Goal: Transaction & Acquisition: Purchase product/service

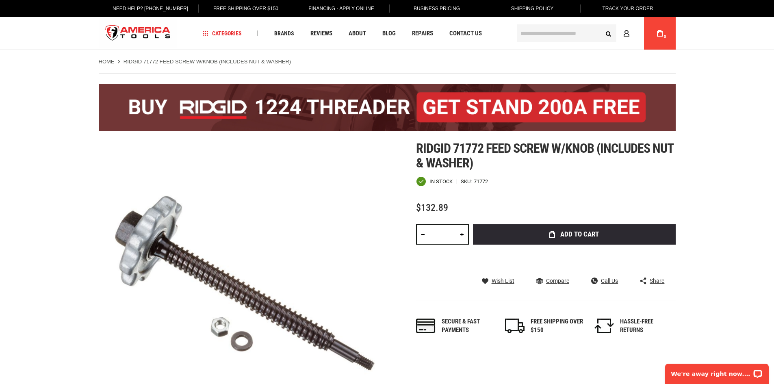
click at [138, 30] on img "store logo" at bounding box center [138, 33] width 79 height 30
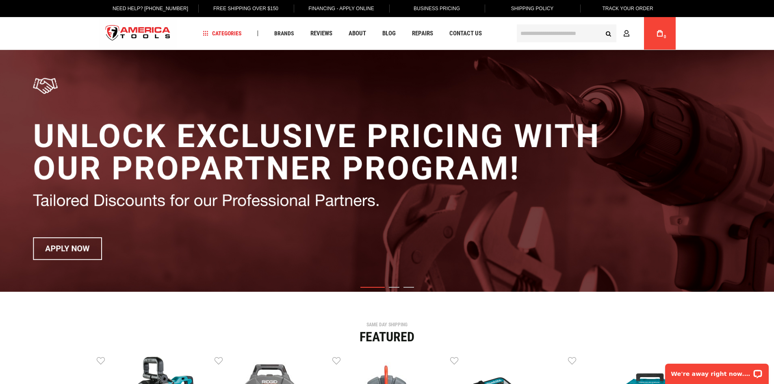
click at [527, 32] on input "text" at bounding box center [567, 33] width 100 height 18
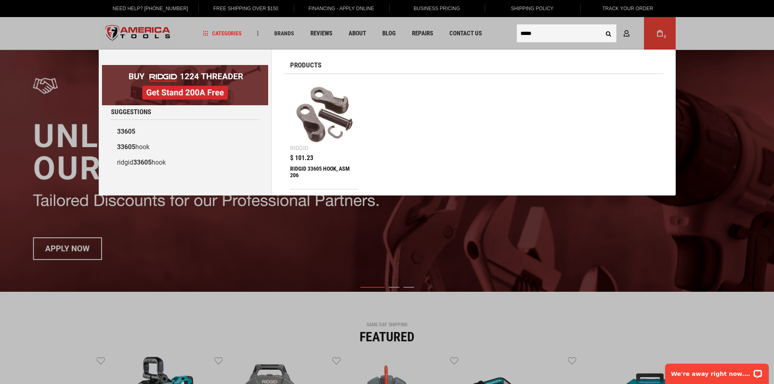
type input "*****"
click at [314, 133] on img at bounding box center [324, 114] width 61 height 61
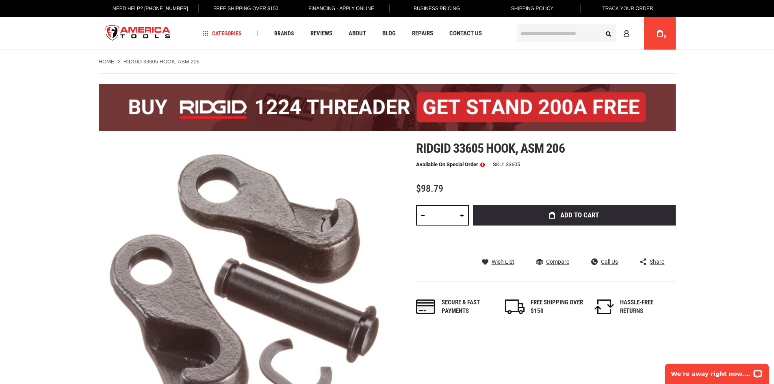
click at [575, 213] on span "Add to Cart" at bounding box center [579, 215] width 39 height 7
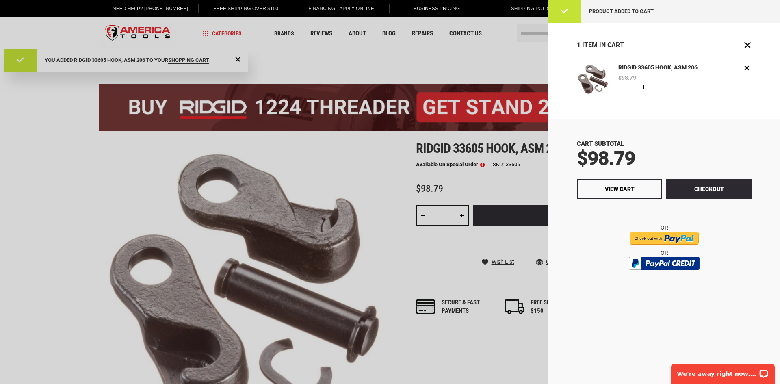
click at [500, 176] on div at bounding box center [390, 192] width 780 height 384
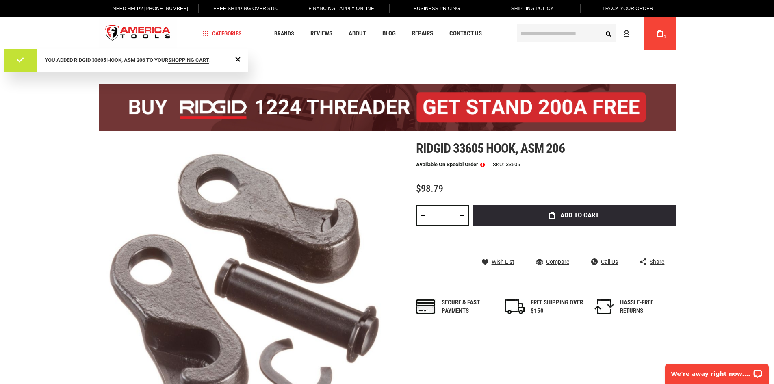
click at [578, 32] on input "text" at bounding box center [567, 33] width 100 height 18
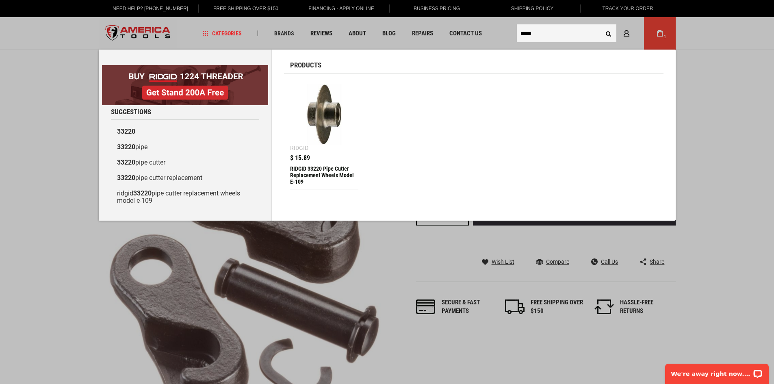
type input "*****"
click at [321, 161] on div "$ 15.89 RIDGID 33220 Pipe Cutter Replacement Wheels Model E-109 Application/Mat…" at bounding box center [324, 172] width 69 height 34
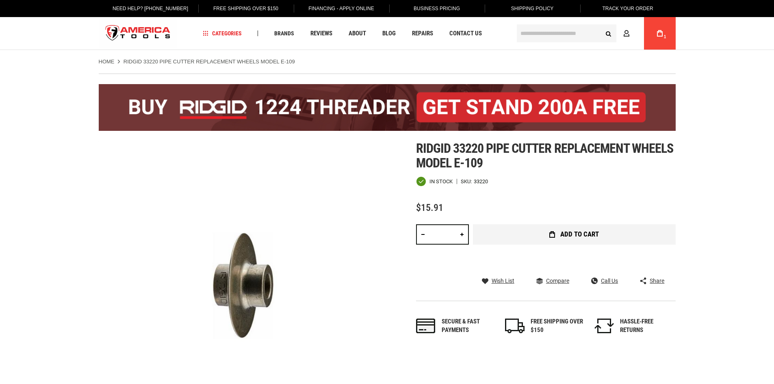
click at [558, 232] on button "Add to Cart" at bounding box center [574, 234] width 203 height 20
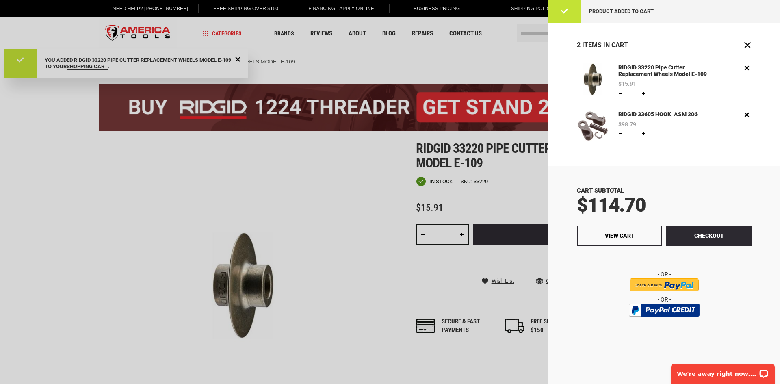
click at [526, 35] on div at bounding box center [390, 192] width 780 height 384
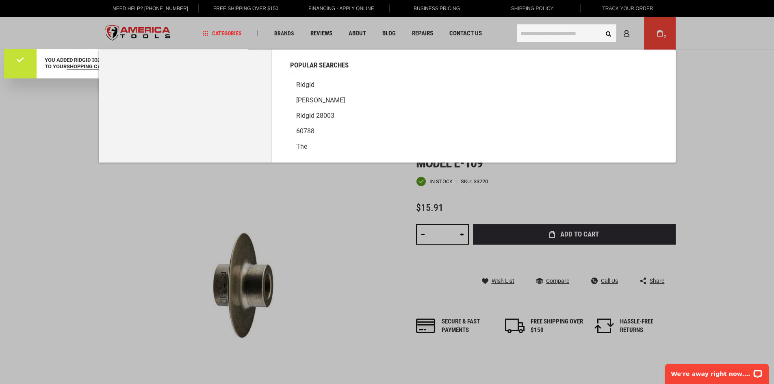
click at [526, 36] on input "text" at bounding box center [567, 33] width 100 height 18
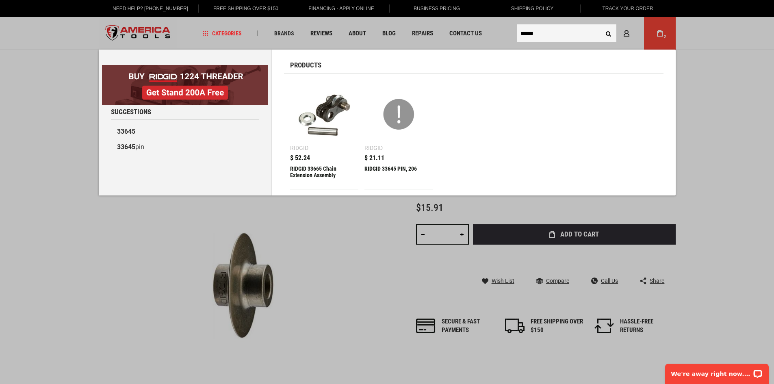
type input "******"
click at [371, 169] on div "RIDGID 33645 PIN, 206" at bounding box center [398, 174] width 69 height 19
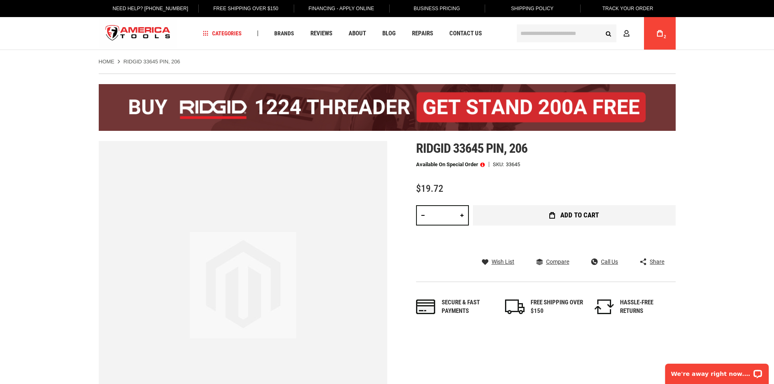
click at [571, 215] on span "Add to Cart" at bounding box center [579, 215] width 39 height 7
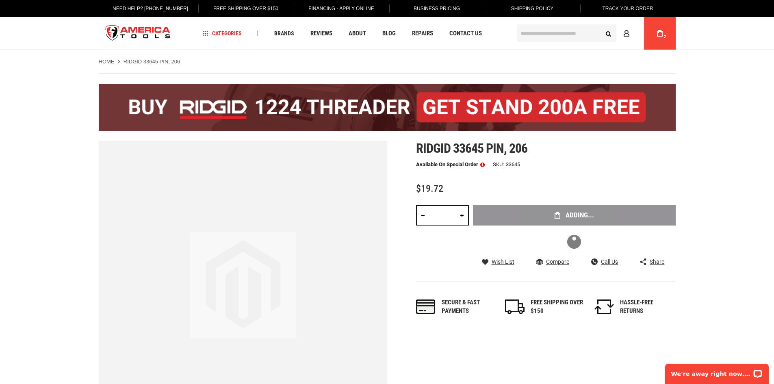
click at [524, 30] on input "text" at bounding box center [567, 33] width 100 height 18
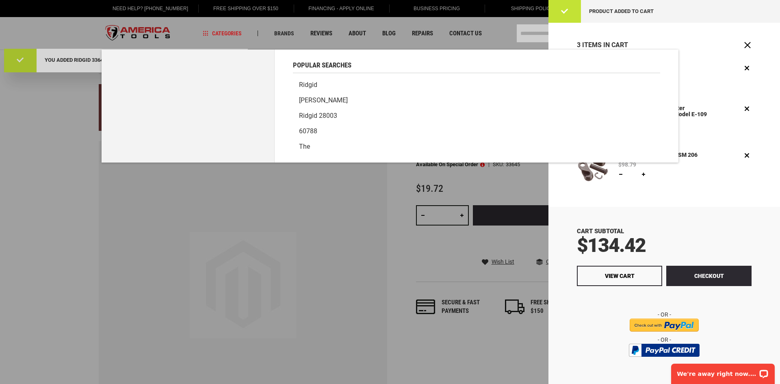
click at [524, 30] on div at bounding box center [390, 192] width 780 height 384
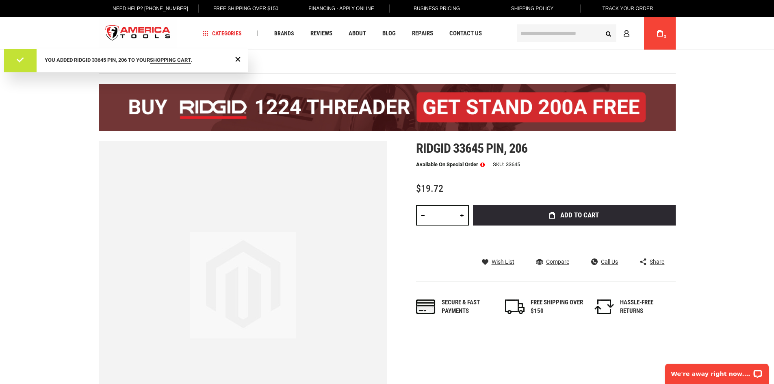
click at [524, 30] on input "text" at bounding box center [567, 33] width 100 height 18
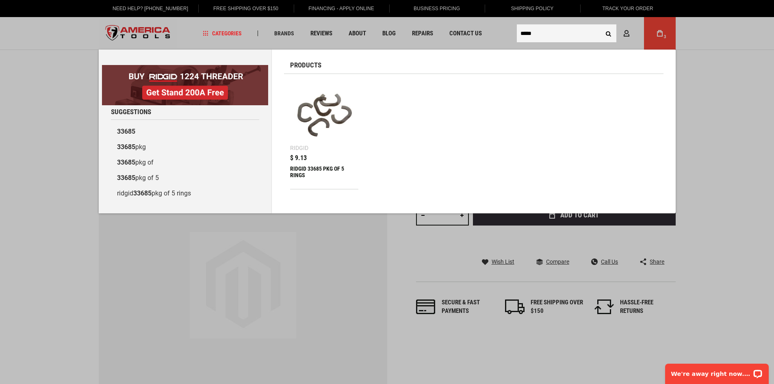
type input "*****"
click at [319, 166] on div "RIDGID 33685 PKG OF 5 RINGS" at bounding box center [324, 174] width 69 height 19
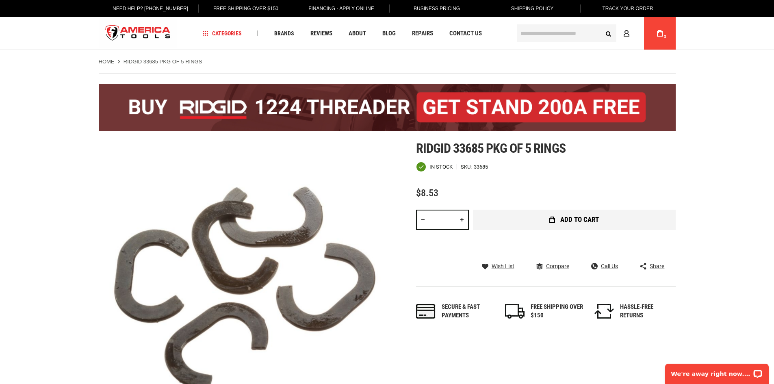
click at [580, 217] on span "Add to Cart" at bounding box center [579, 219] width 39 height 7
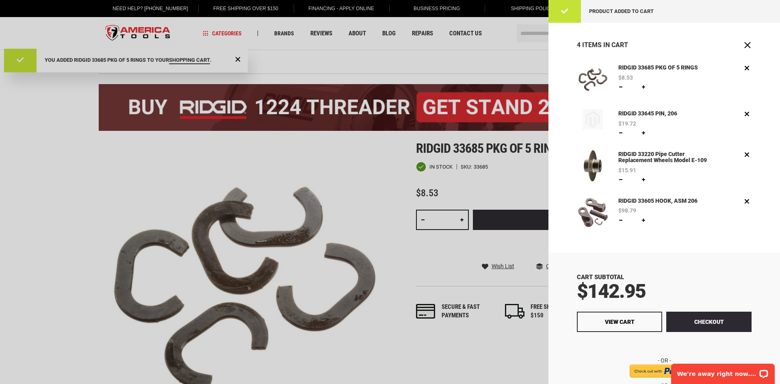
click at [538, 36] on div at bounding box center [390, 192] width 780 height 384
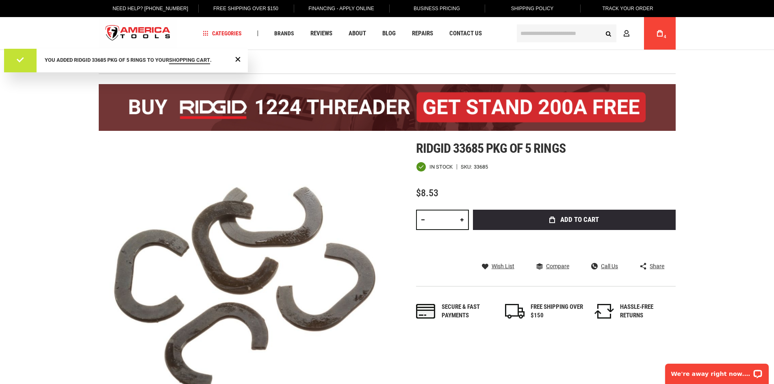
click at [532, 31] on input "text" at bounding box center [567, 33] width 100 height 18
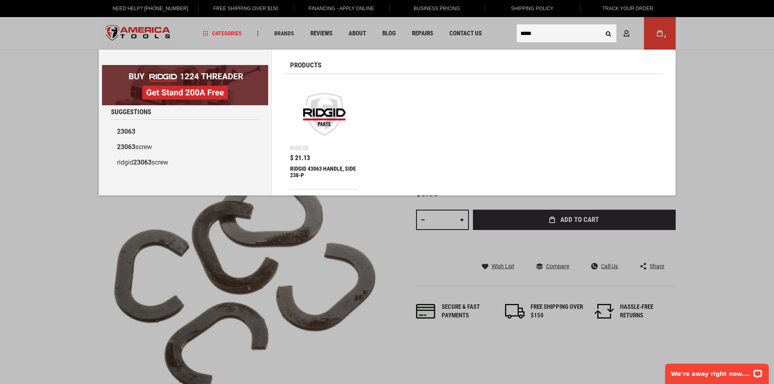
type input "*****"
click at [329, 165] on div "RIDGID 43063 HANDLE, SIDE 238-P" at bounding box center [324, 174] width 69 height 19
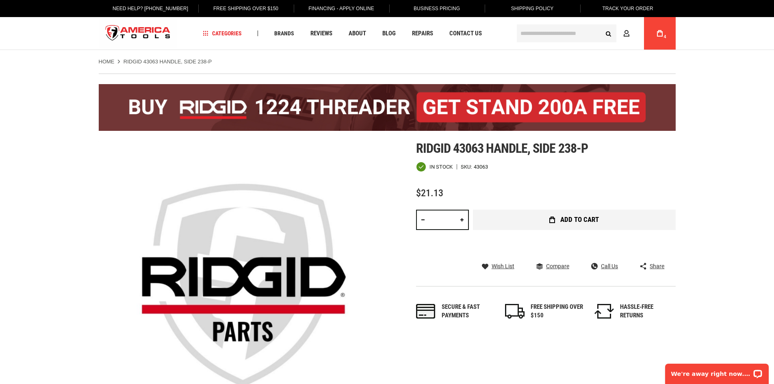
click at [557, 221] on button "Add to Cart" at bounding box center [574, 220] width 203 height 20
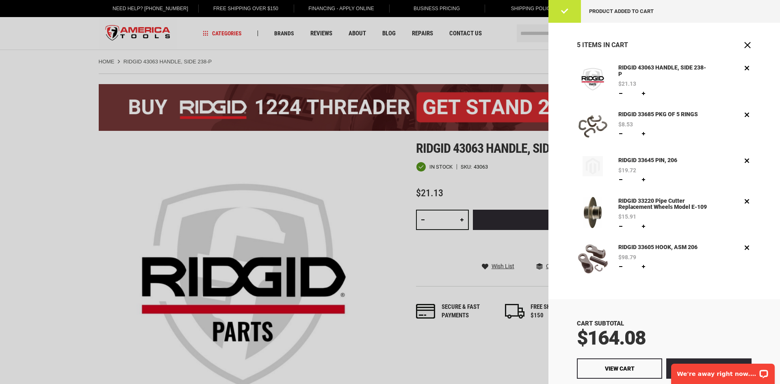
click at [532, 35] on div at bounding box center [390, 192] width 780 height 384
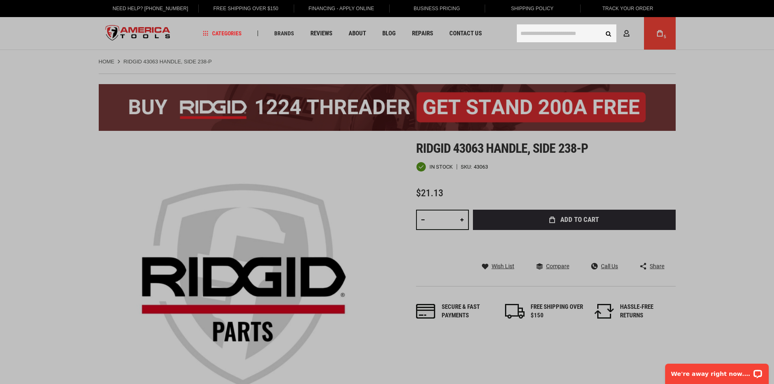
click at [532, 35] on input "text" at bounding box center [567, 33] width 100 height 18
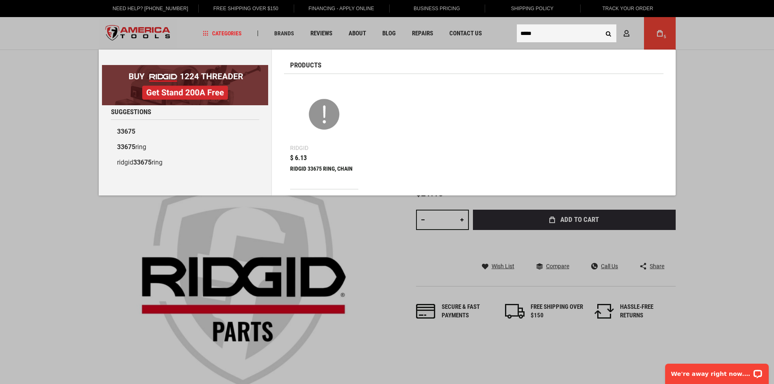
type input "*****"
click at [307, 168] on div "RIDGID 33675 RING, CHAIN" at bounding box center [324, 174] width 69 height 19
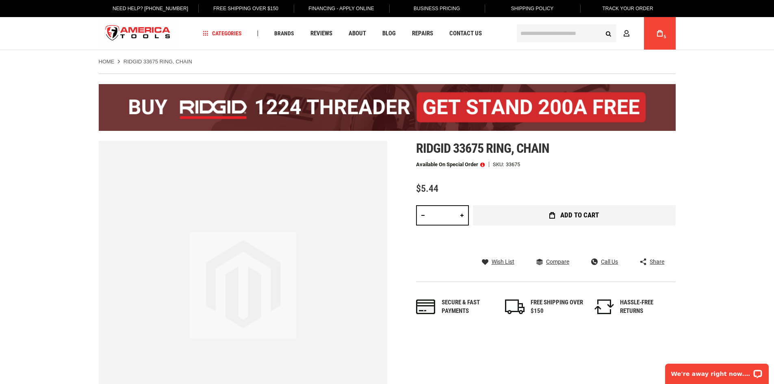
click at [566, 219] on span "Add to Cart" at bounding box center [579, 215] width 39 height 7
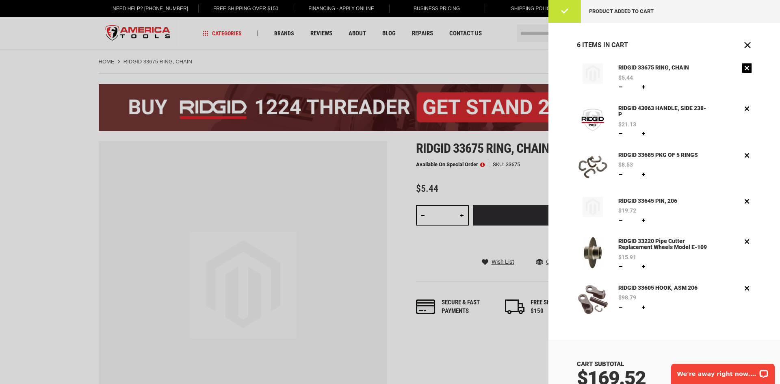
click at [742, 64] on link "Remove" at bounding box center [746, 67] width 9 height 9
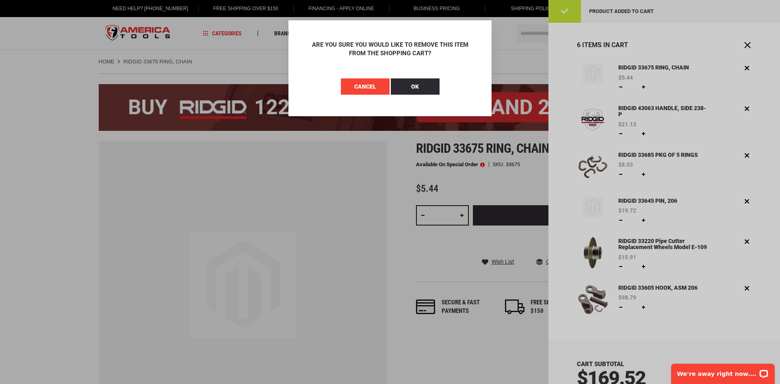
click at [367, 84] on span "Cancel" at bounding box center [365, 86] width 22 height 6
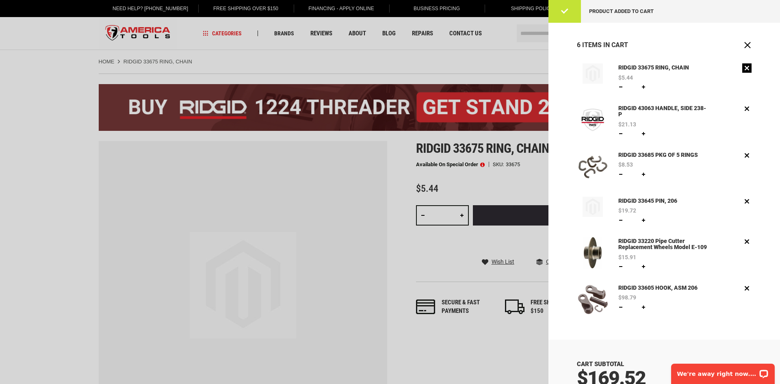
click at [742, 68] on link "Remove" at bounding box center [746, 67] width 9 height 9
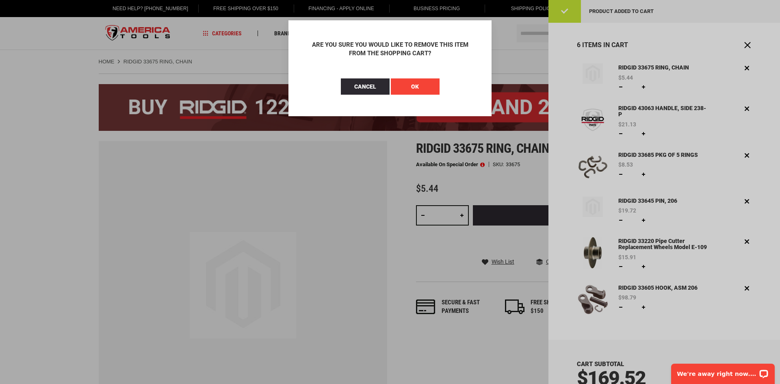
click at [423, 82] on button "OK" at bounding box center [415, 86] width 49 height 16
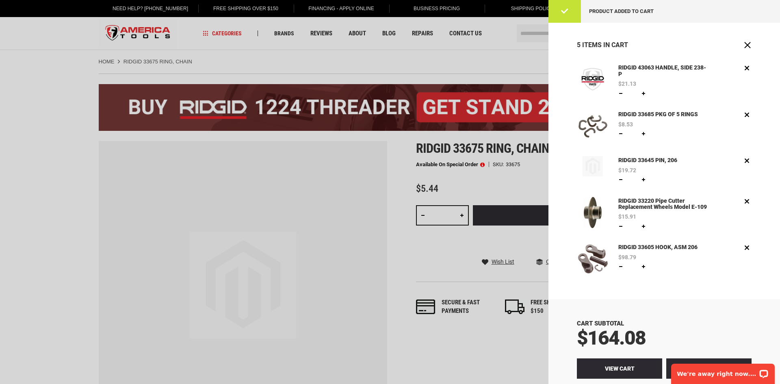
click at [617, 372] on span "View Cart" at bounding box center [620, 368] width 30 height 6
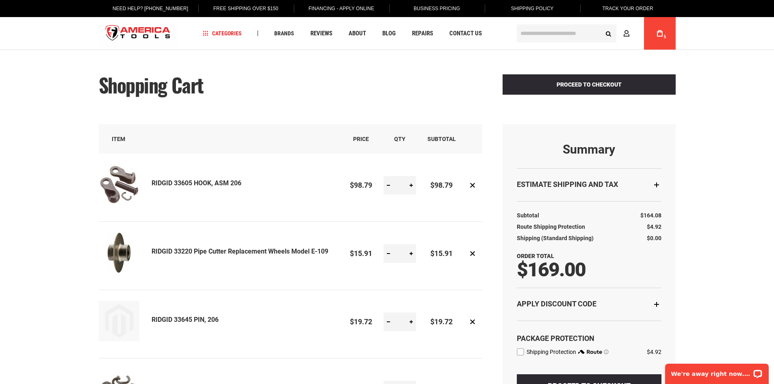
click at [660, 35] on icon at bounding box center [660, 33] width 6 height 6
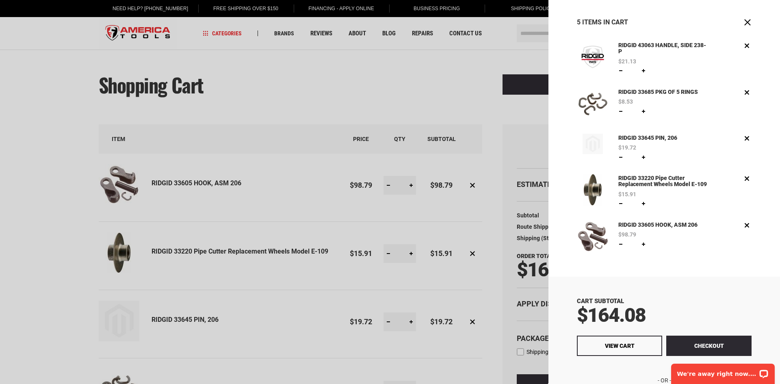
click at [459, 94] on div at bounding box center [390, 192] width 780 height 384
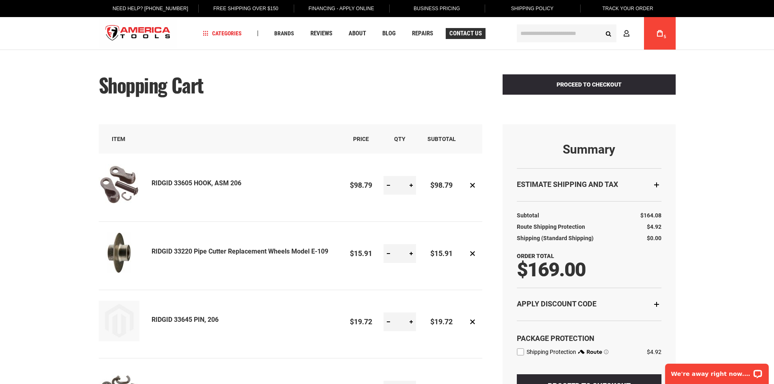
click at [471, 36] on span "Contact Us" at bounding box center [465, 33] width 32 height 6
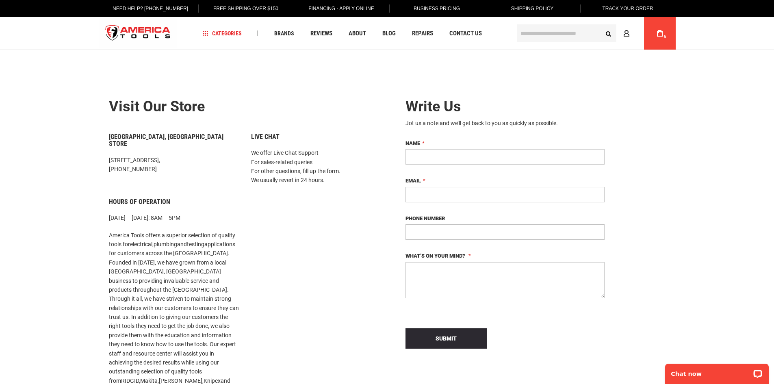
click at [650, 95] on div "Write Us Jot us a note and we’ll get back to you as quickly as possible. Name E…" at bounding box center [529, 298] width 284 height 423
click at [409, 156] on input "Name" at bounding box center [504, 156] width 199 height 15
type input "**********"
click at [442, 193] on input "Email" at bounding box center [504, 194] width 199 height 15
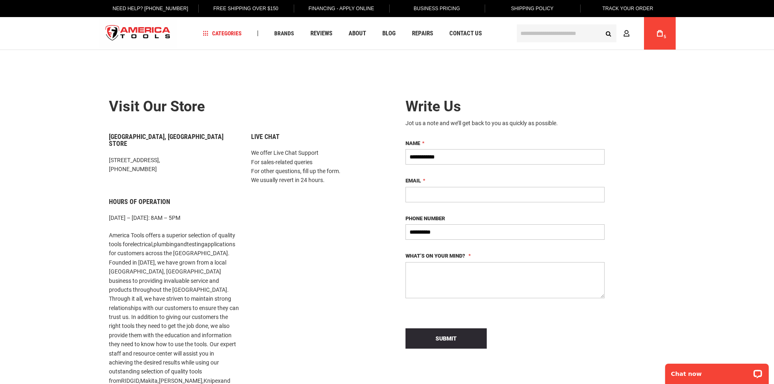
type input "**********"
click at [418, 231] on input "**********" at bounding box center [504, 231] width 199 height 15
click at [442, 231] on input "**********" at bounding box center [504, 231] width 199 height 15
drag, startPoint x: 444, startPoint y: 232, endPoint x: 421, endPoint y: 223, distance: 24.8
click at [421, 224] on input "**********" at bounding box center [504, 231] width 199 height 15
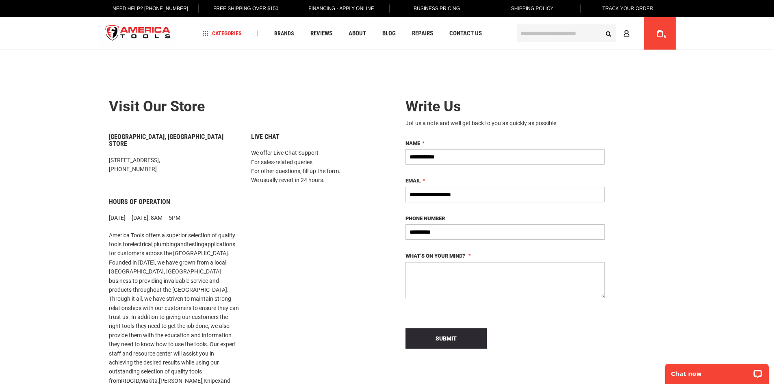
type input "**********"
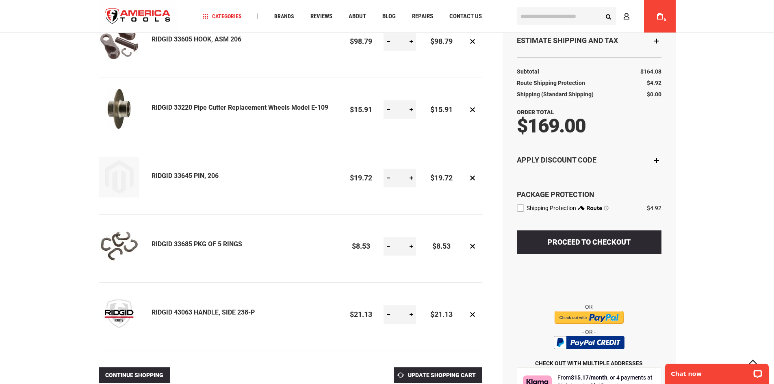
scroll to position [162, 0]
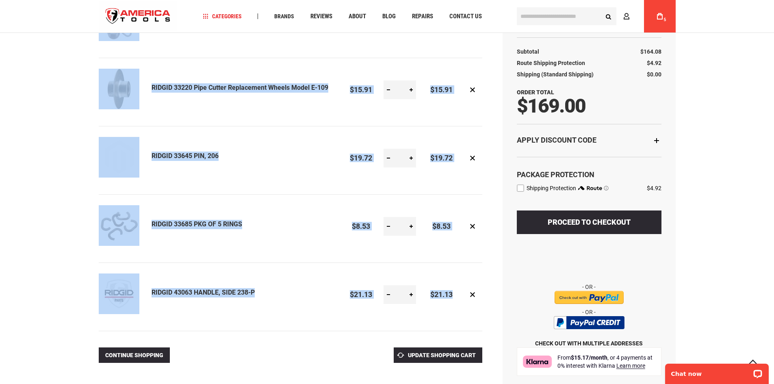
drag, startPoint x: 449, startPoint y: 294, endPoint x: 109, endPoint y: 40, distance: 424.3
click at [109, 40] on table "Shopping Cart Items Item Price Qty Subtotal Actions RIDGID 33605 HOOK, ASM 206 …" at bounding box center [290, 146] width 383 height 370
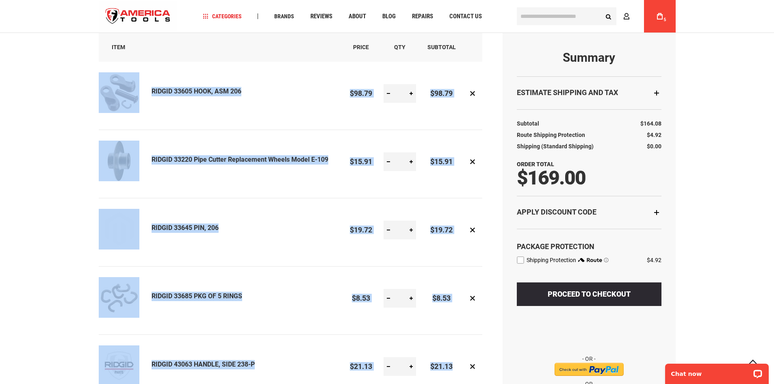
scroll to position [81, 0]
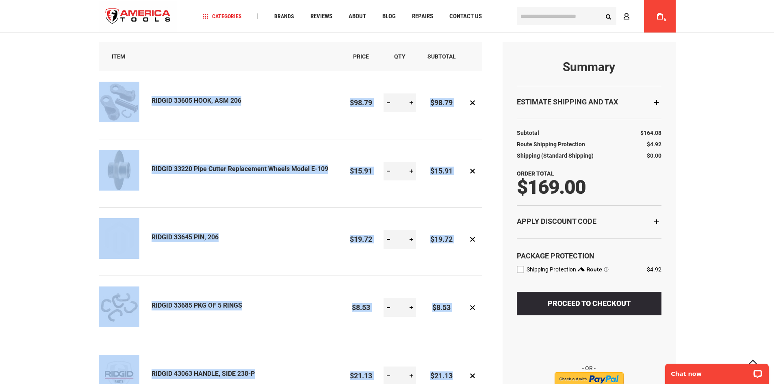
copy table "RIDGID 33605 HOOK, ASM 206 $98.79 Qty $98.79 Remove item Edit Remove item RIDGI…"
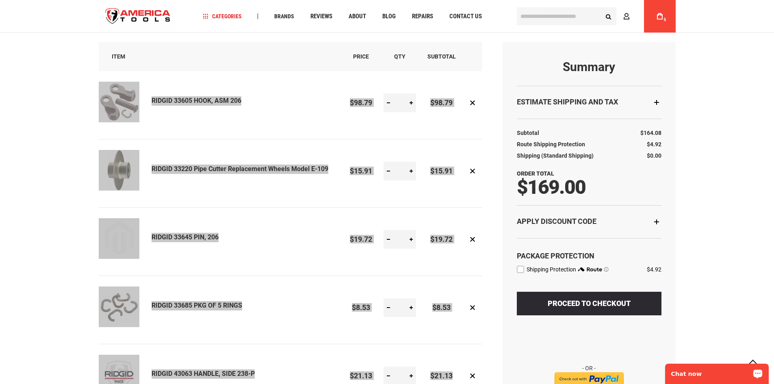
click at [684, 378] on div "Chat now" at bounding box center [717, 373] width 104 height 20
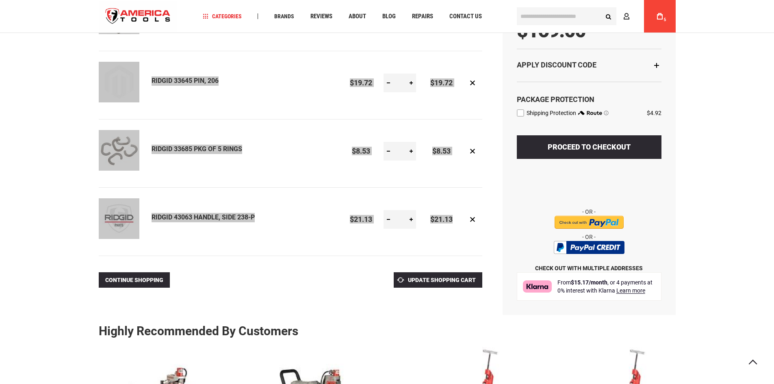
scroll to position [244, 0]
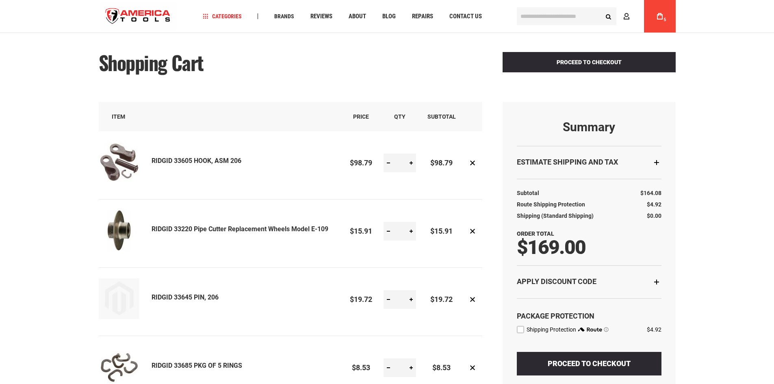
scroll to position [41, 0]
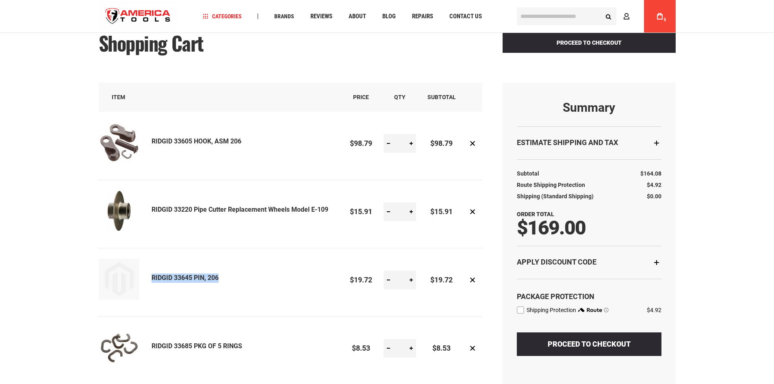
drag, startPoint x: 206, startPoint y: 276, endPoint x: 152, endPoint y: 279, distance: 53.3
click at [152, 279] on div "RIDGID 33645 PIN, 206" at bounding box center [244, 280] width 187 height 43
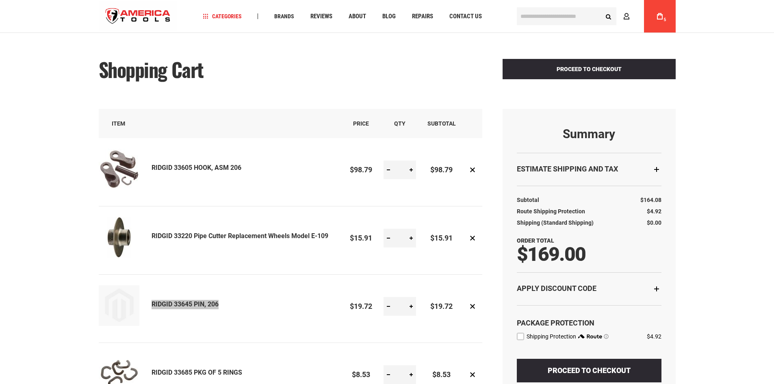
scroll to position [0, 0]
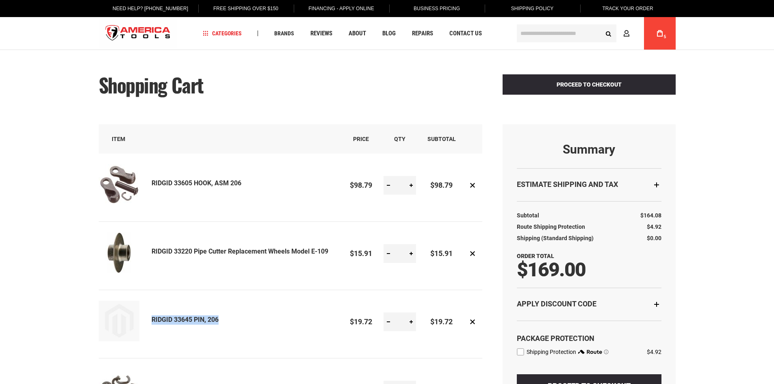
copy link "RIDGID 33645 PIN, 206"
